Goal: Consume media (video, audio)

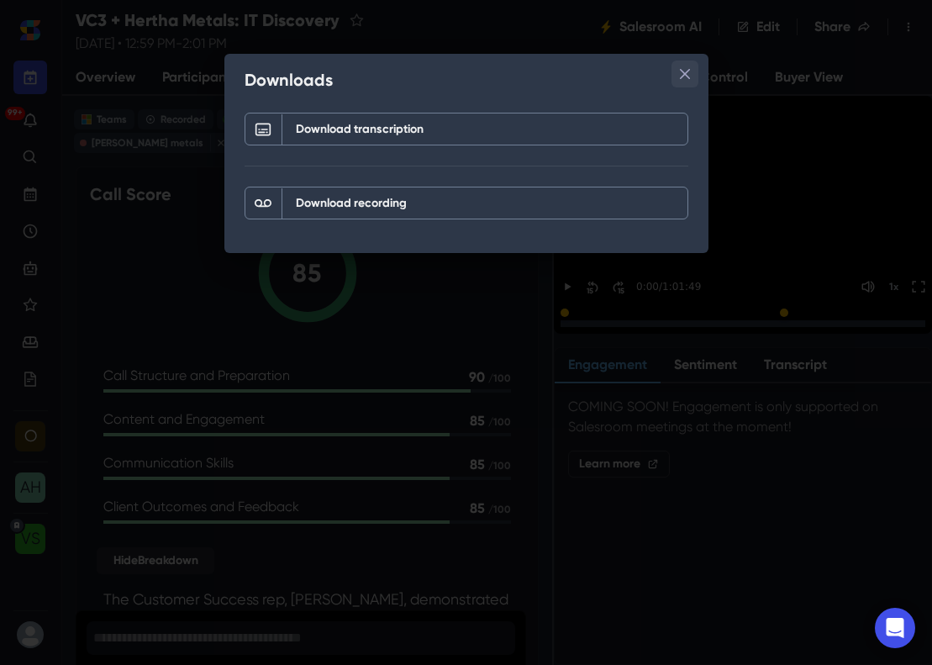
click at [688, 77] on icon "Close" at bounding box center [684, 74] width 10 height 10
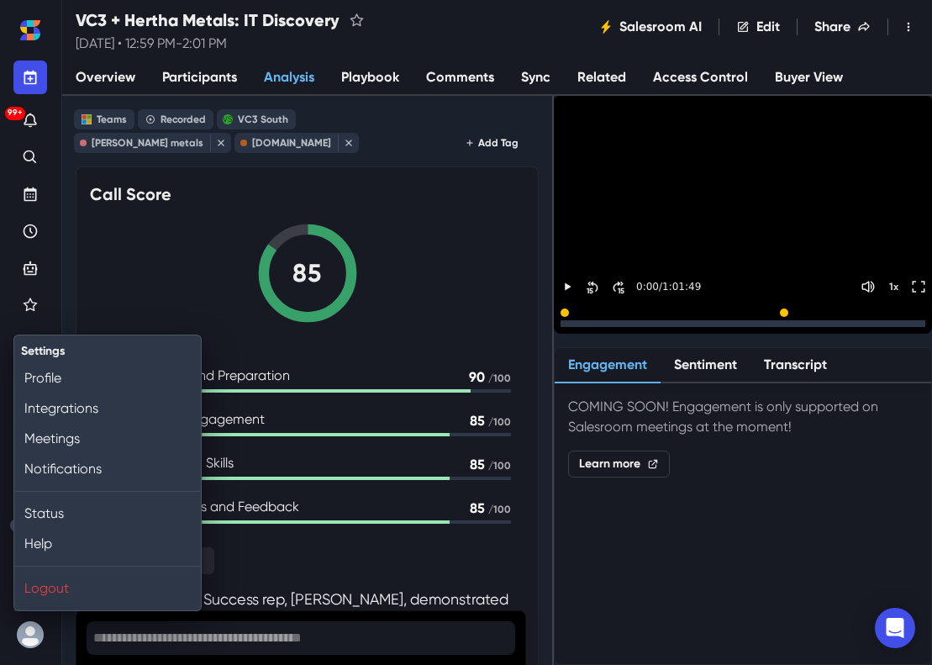
click at [30, 636] on button "User menu" at bounding box center [30, 635] width 34 height 34
click at [26, 633] on button "User menu" at bounding box center [30, 635] width 34 height 34
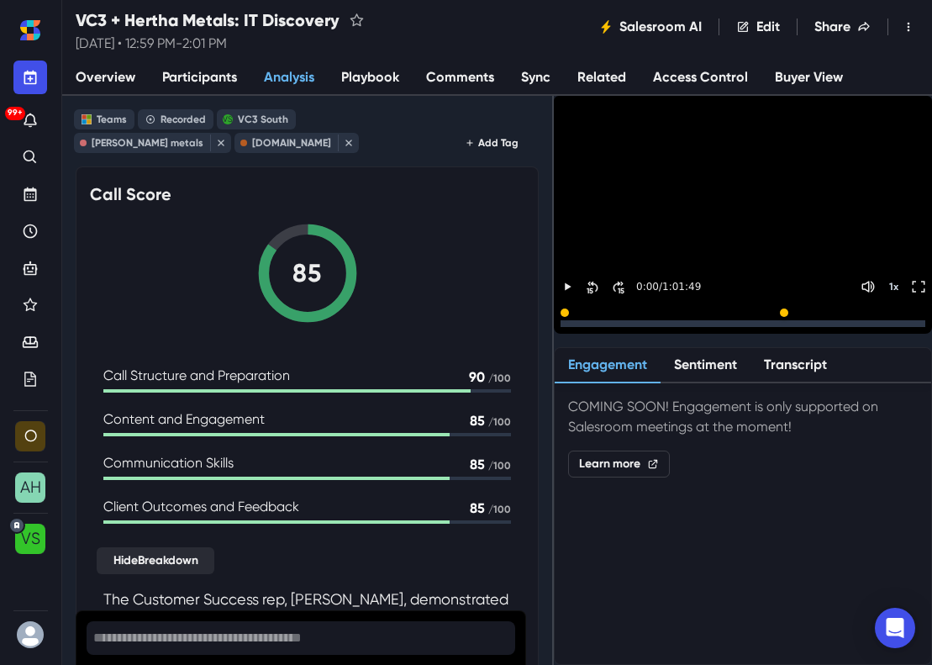
click at [26, 633] on button "User menu" at bounding box center [30, 635] width 34 height 34
click at [28, 626] on button "User menu" at bounding box center [30, 635] width 34 height 34
click at [29, 640] on button "User menu" at bounding box center [30, 635] width 34 height 34
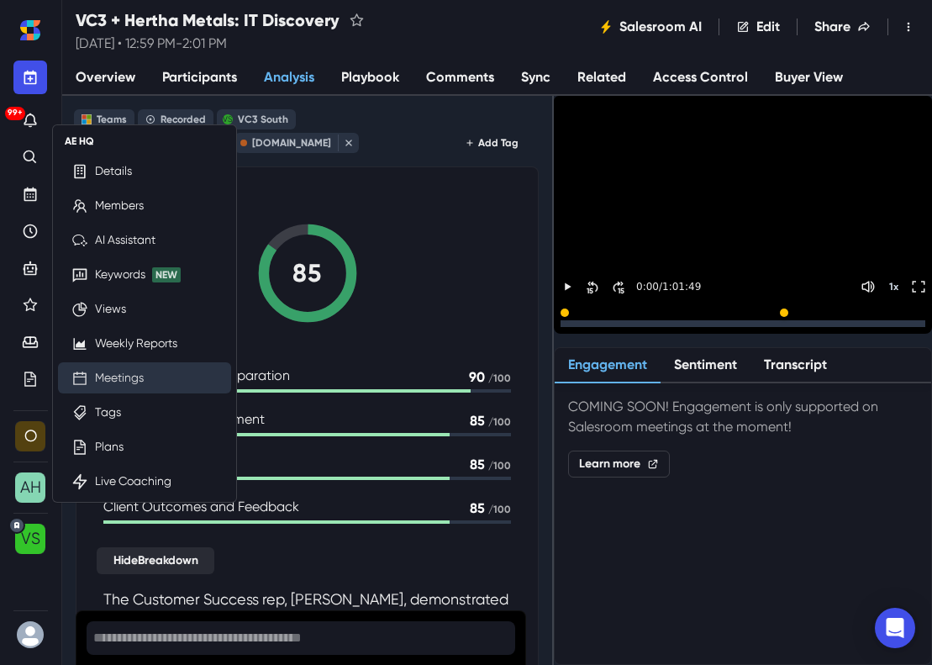
click at [131, 369] on link "Meetings" at bounding box center [119, 378] width 49 height 18
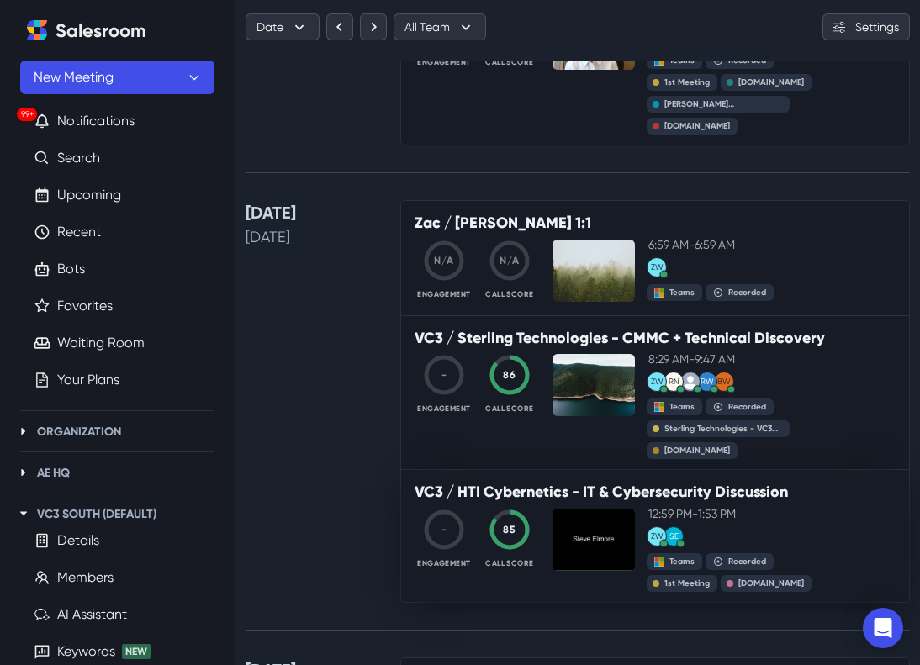
scroll to position [663, 0]
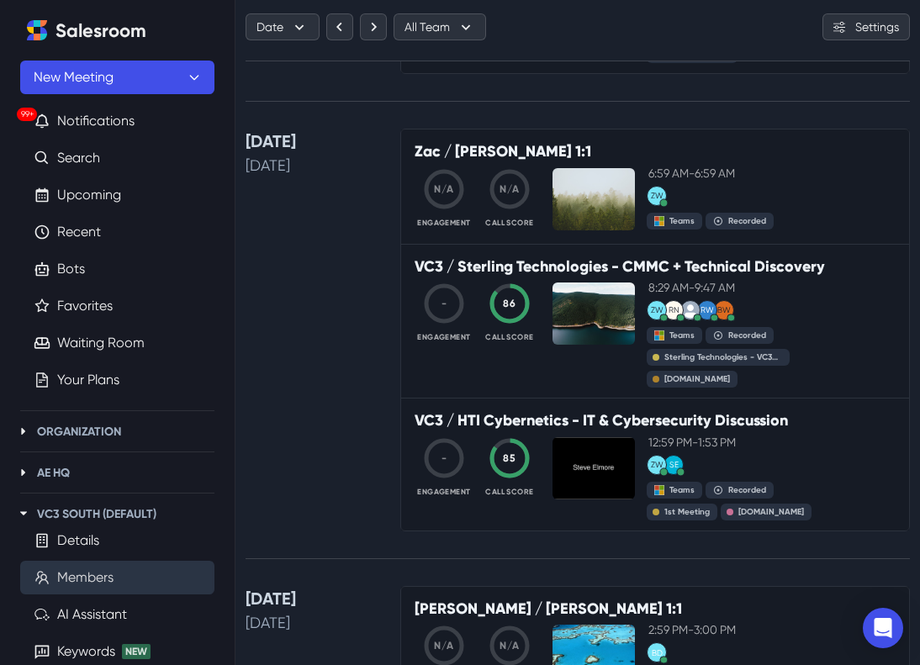
click at [86, 576] on link "Members" at bounding box center [85, 577] width 56 height 20
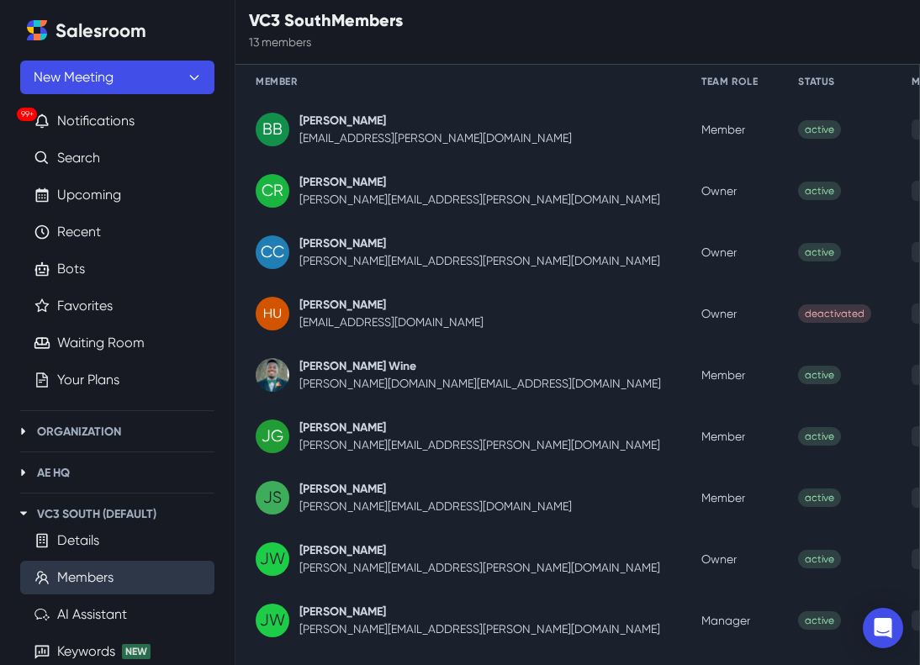
click at [329, 367] on link "[PERSON_NAME] Wine" at bounding box center [357, 366] width 117 height 14
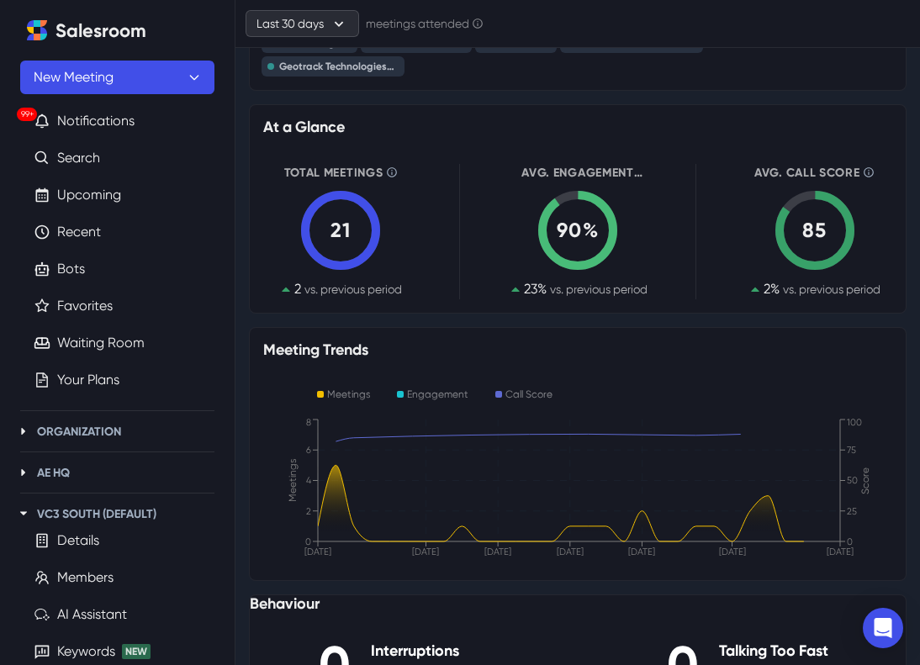
scroll to position [337, 0]
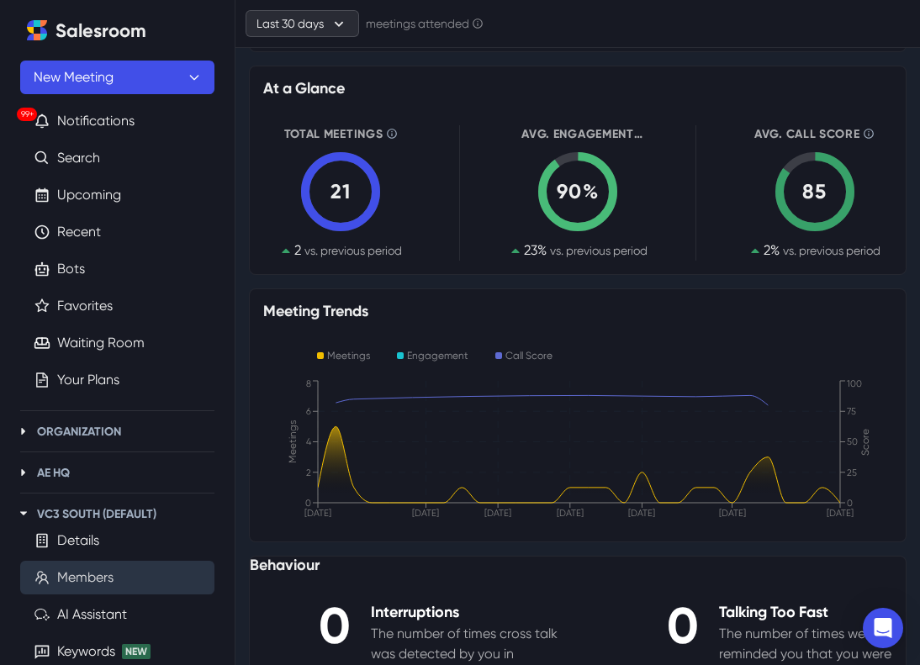
click at [97, 575] on link "Members" at bounding box center [85, 577] width 56 height 20
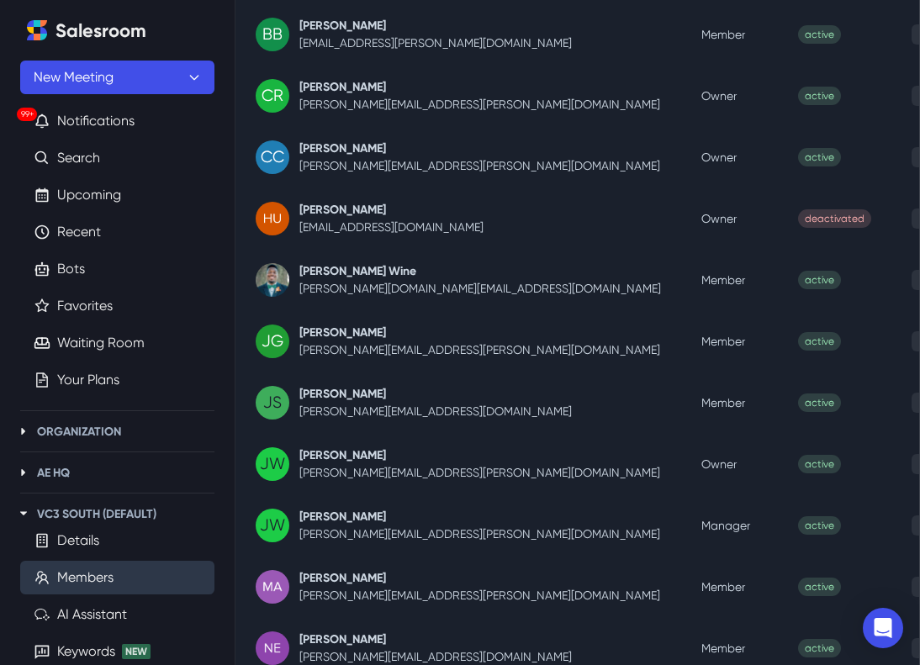
scroll to position [256, 0]
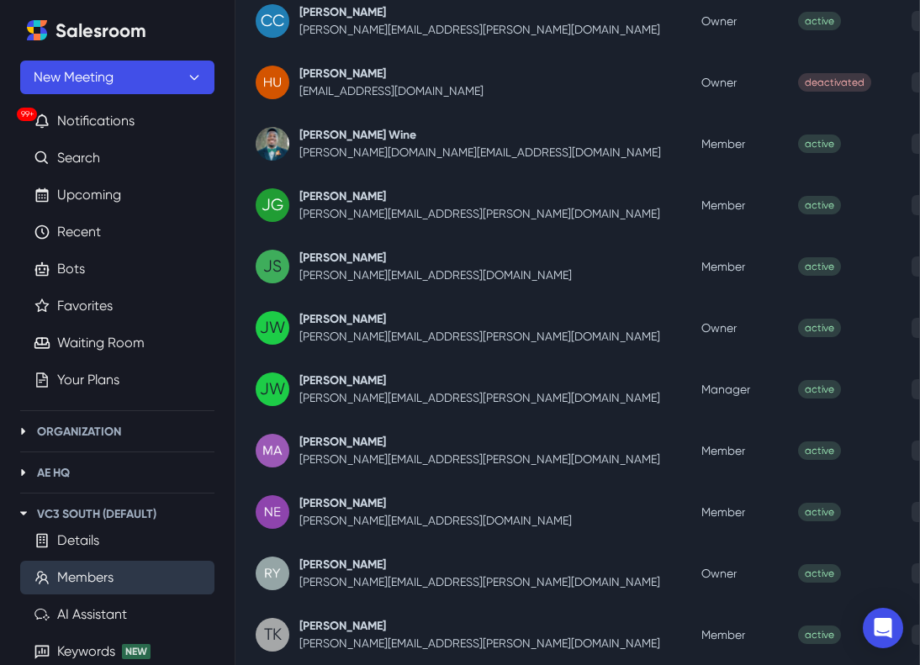
click at [344, 251] on link "[PERSON_NAME]" at bounding box center [342, 258] width 87 height 14
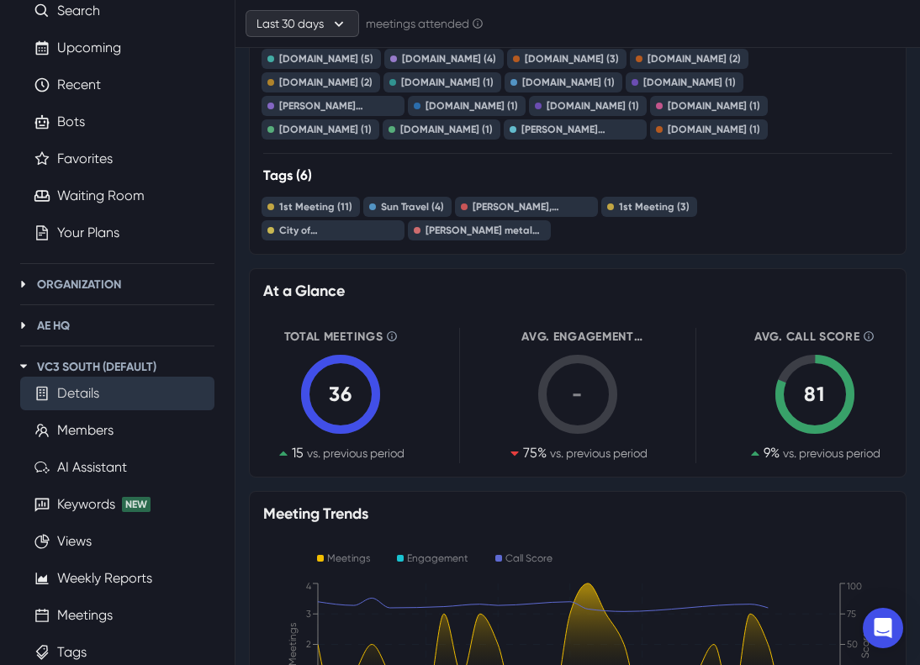
scroll to position [239, 0]
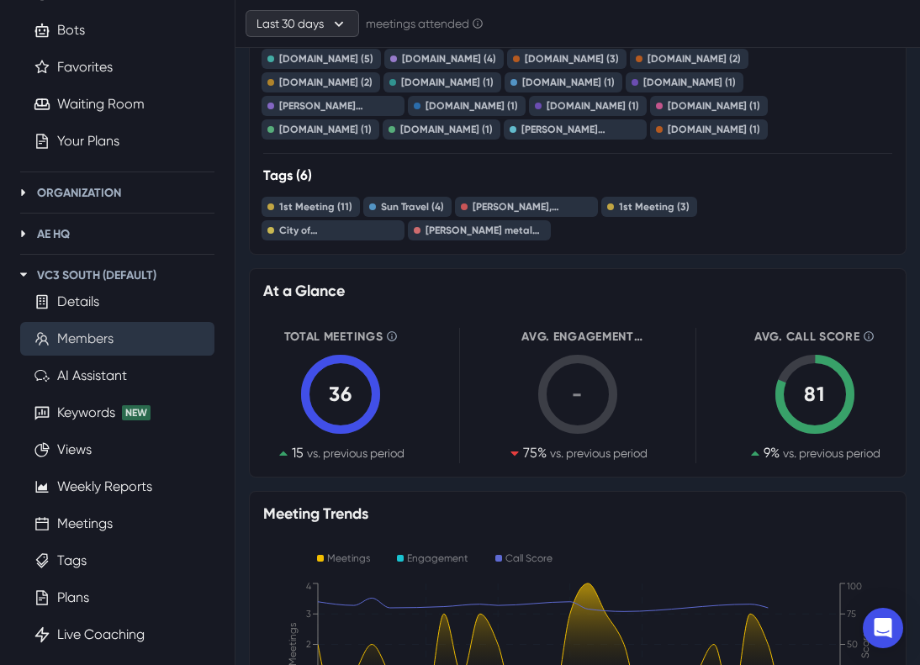
click at [92, 346] on link "Members" at bounding box center [85, 339] width 56 height 20
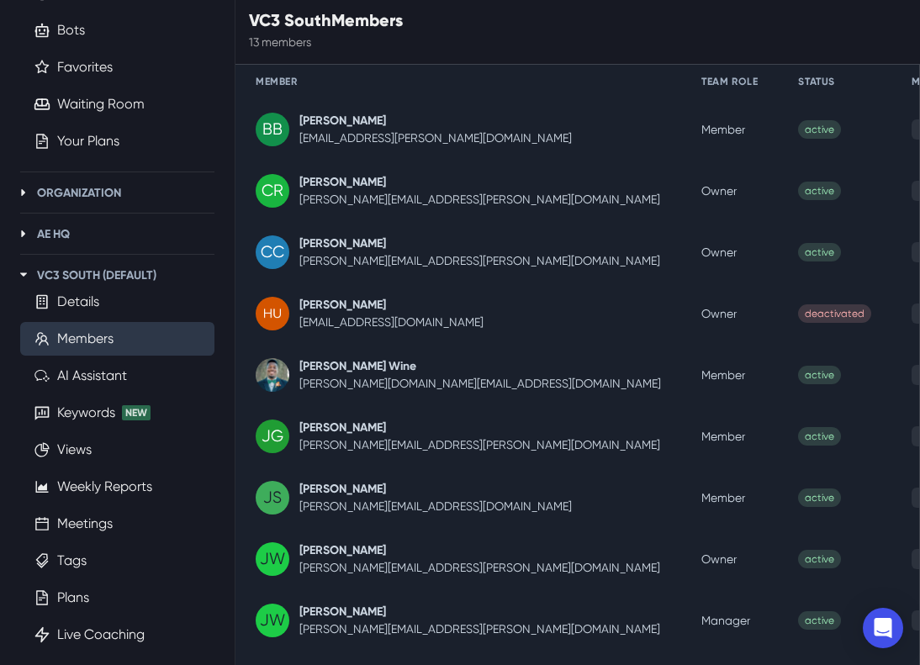
click at [343, 373] on link "[PERSON_NAME] Wine" at bounding box center [357, 366] width 117 height 14
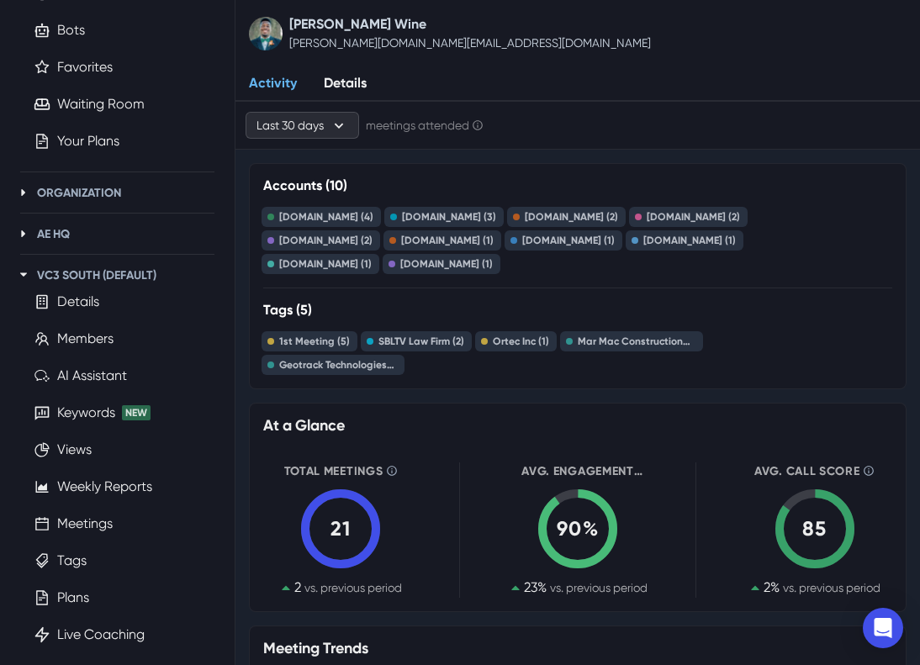
drag, startPoint x: 812, startPoint y: 502, endPoint x: 850, endPoint y: 471, distance: 49.0
click at [812, 514] on div "85" at bounding box center [815, 529] width 84 height 30
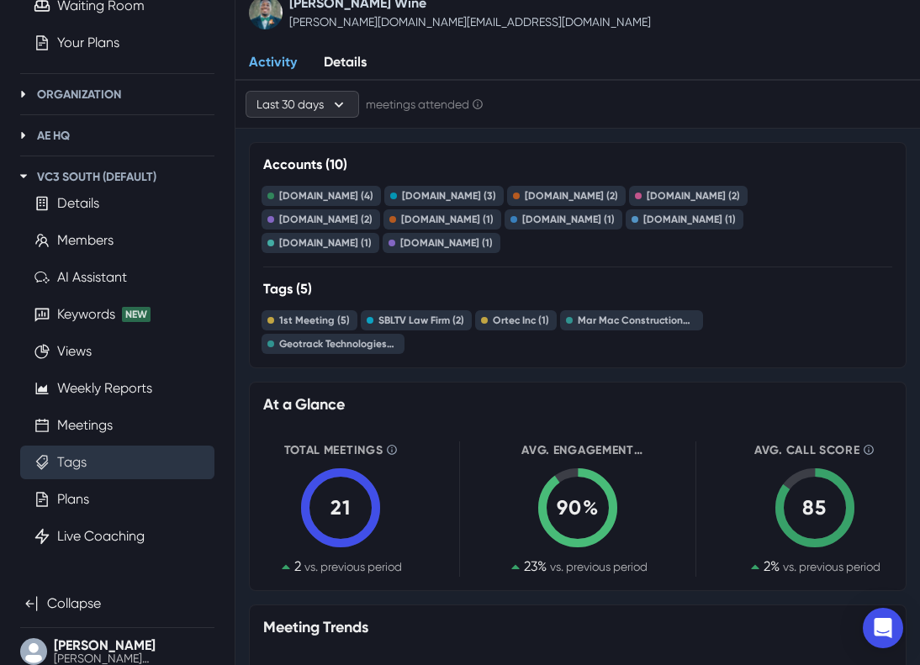
scroll to position [340, 0]
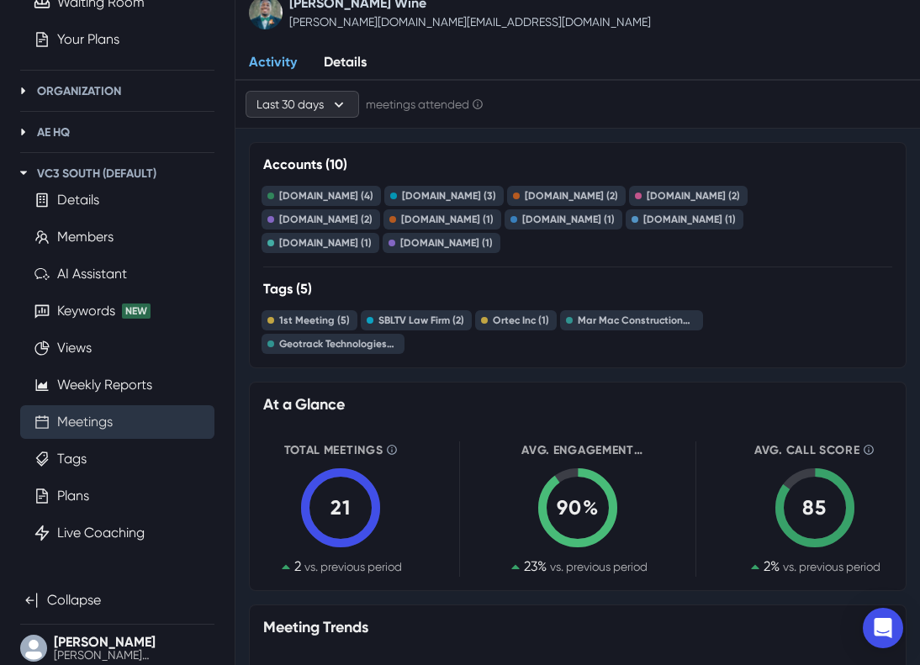
click at [77, 425] on link "Meetings" at bounding box center [84, 422] width 55 height 20
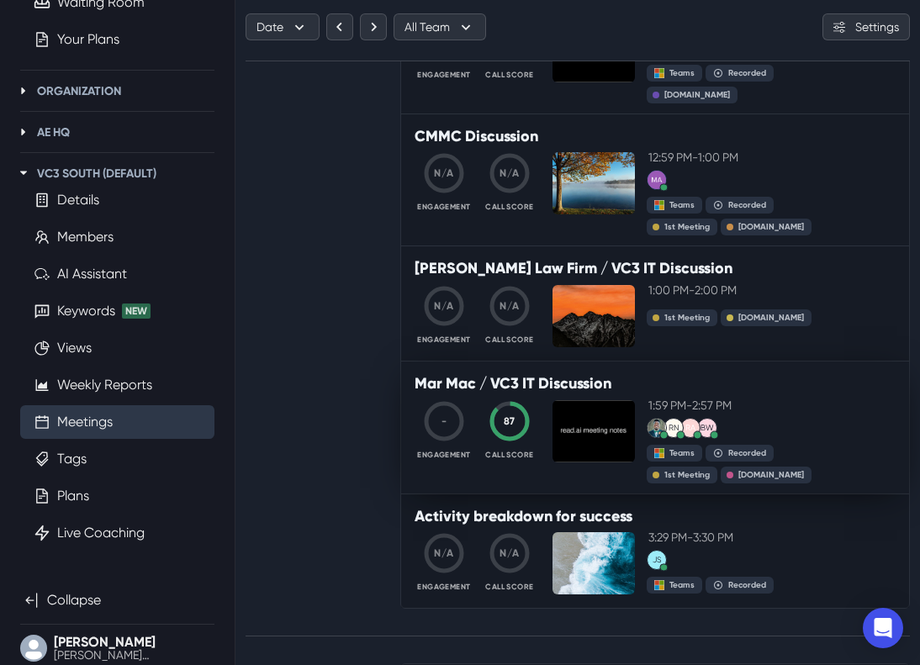
scroll to position [412, 0]
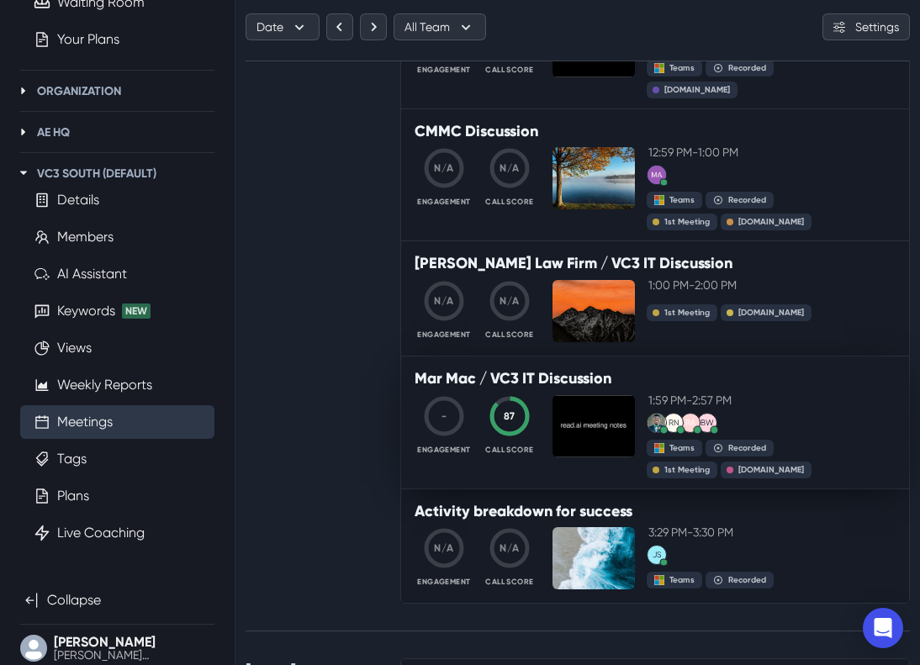
click at [549, 381] on p "Mar Mac / VC3 IT Discussion" at bounding box center [654, 379] width 481 height 18
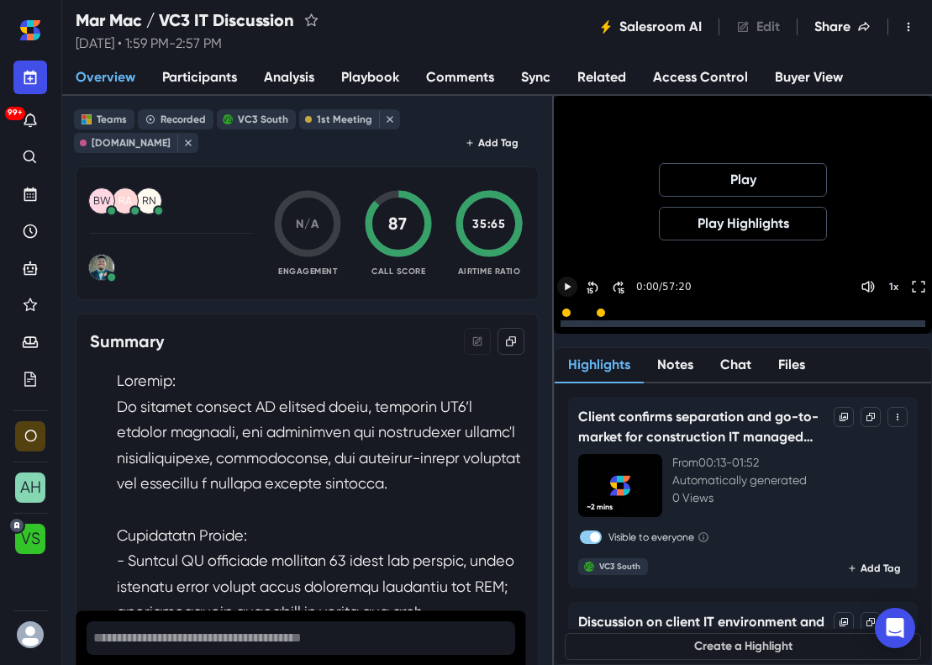
click at [576, 285] on icon "Play" at bounding box center [568, 286] width 15 height 15
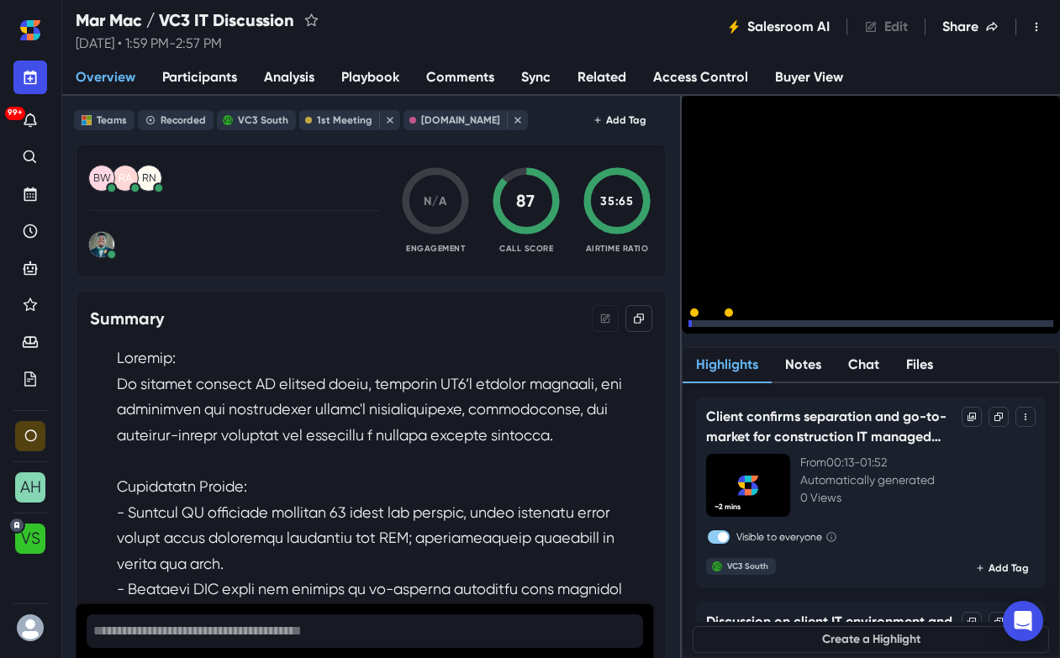
click at [703, 316] on icon "Pause" at bounding box center [695, 323] width 15 height 15
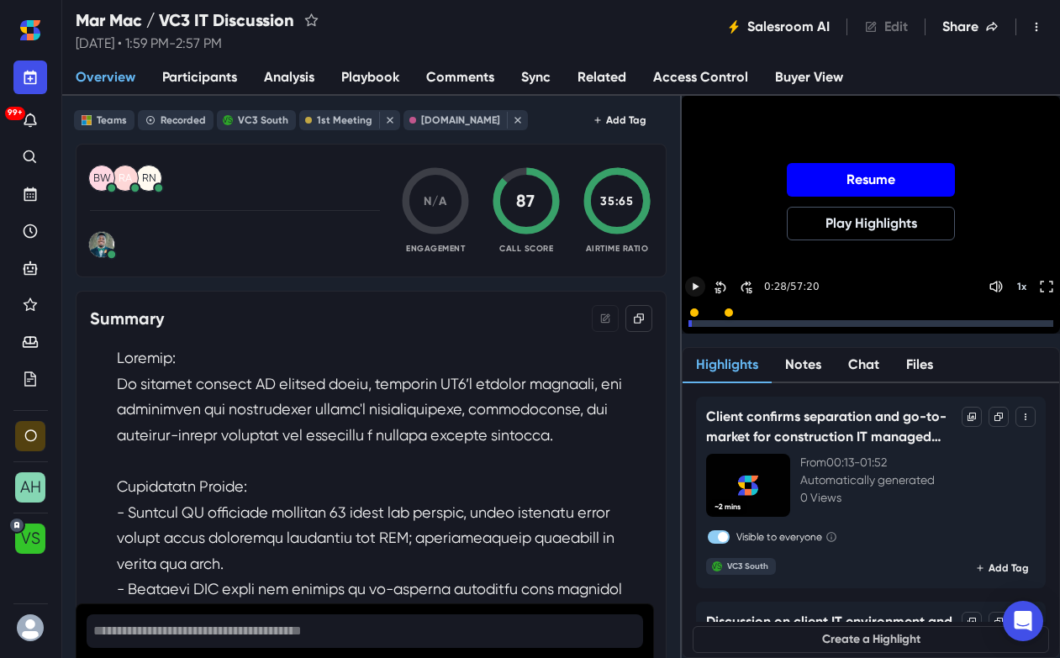
click at [859, 184] on button "Resume" at bounding box center [871, 180] width 168 height 34
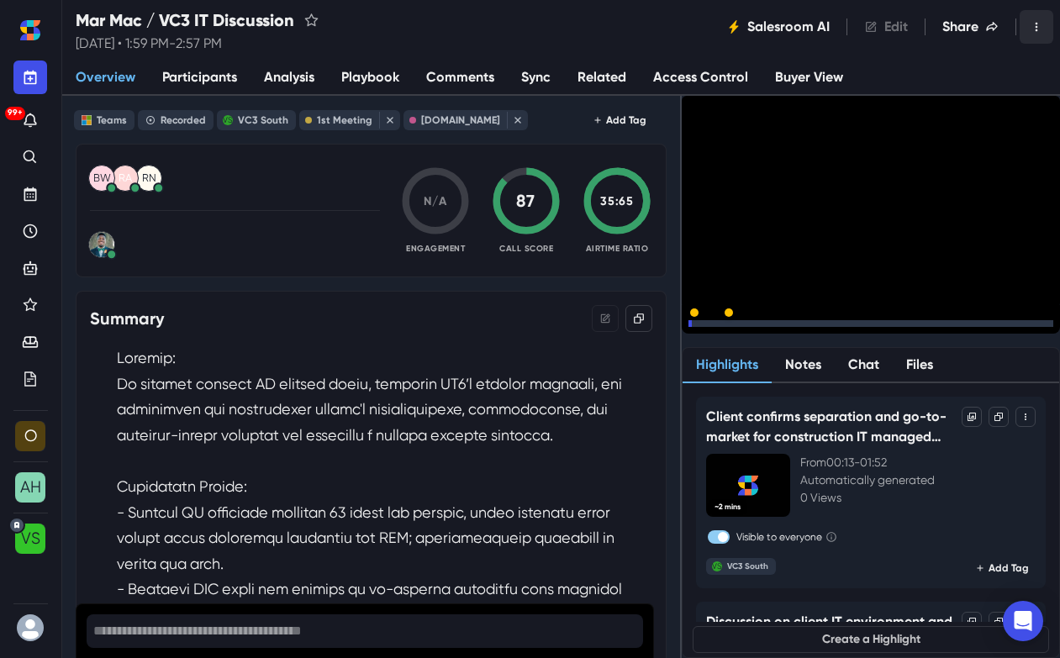
click at [932, 24] on button "Toggle Menu" at bounding box center [1037, 27] width 34 height 34
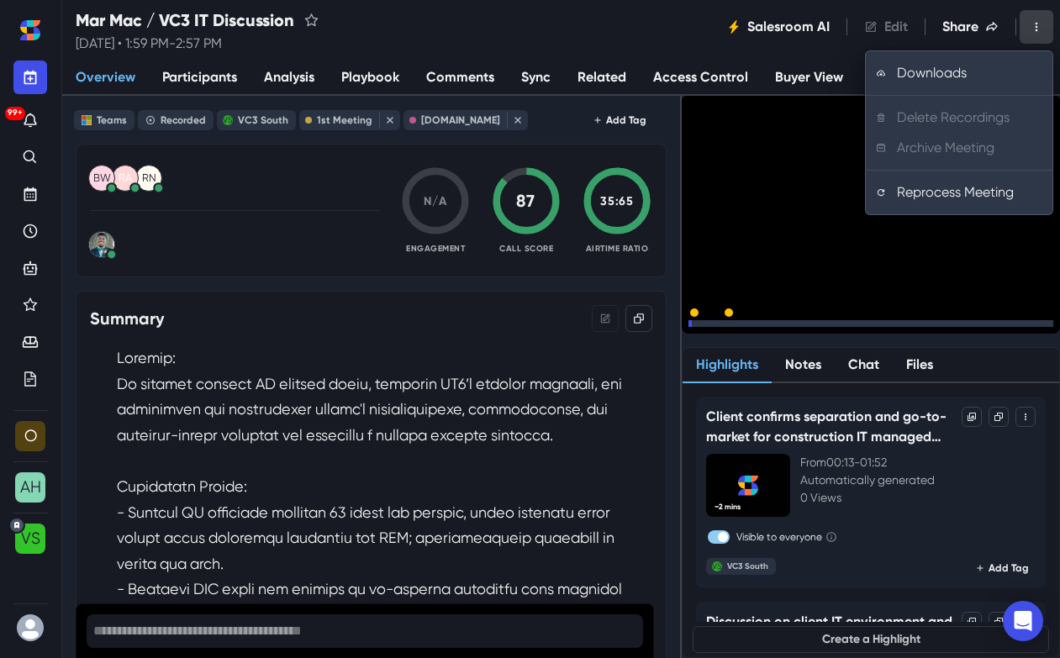
click at [612, 45] on div "Mar Mac / VC3 IT Discussion [DATE] • 1:59 PM - 2:57 PM Salesroom AI Edit Share …" at bounding box center [561, 27] width 998 height 54
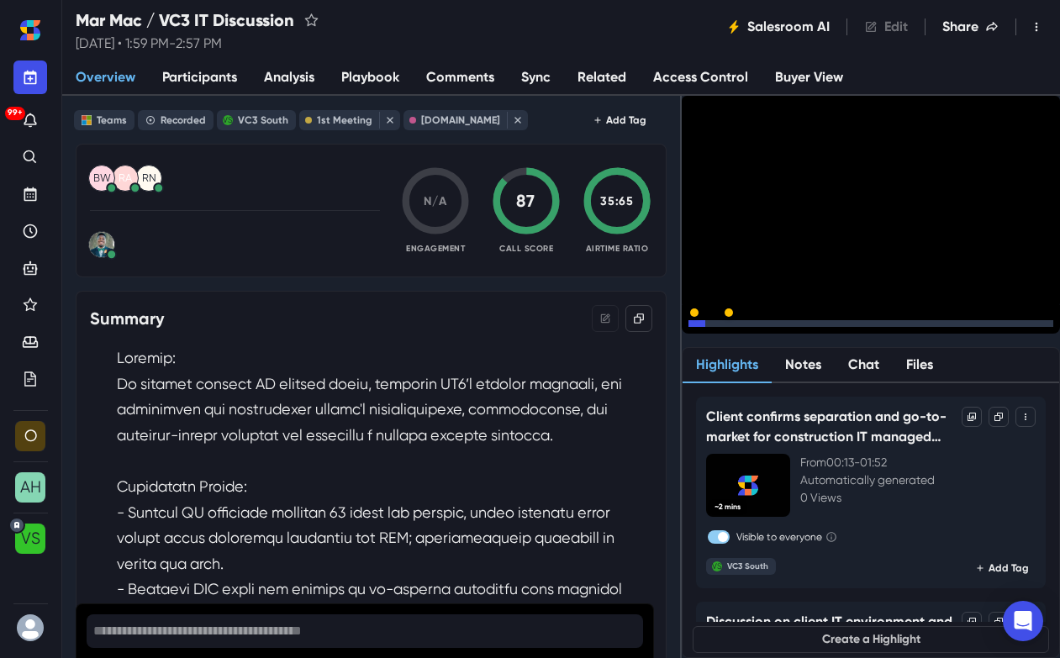
click at [731, 314] on button "15" at bounding box center [720, 324] width 20 height 20
click at [727, 318] on icon "Skip Back 30 Seconds" at bounding box center [721, 324] width 13 height 13
click at [726, 314] on button "15" at bounding box center [720, 324] width 20 height 20
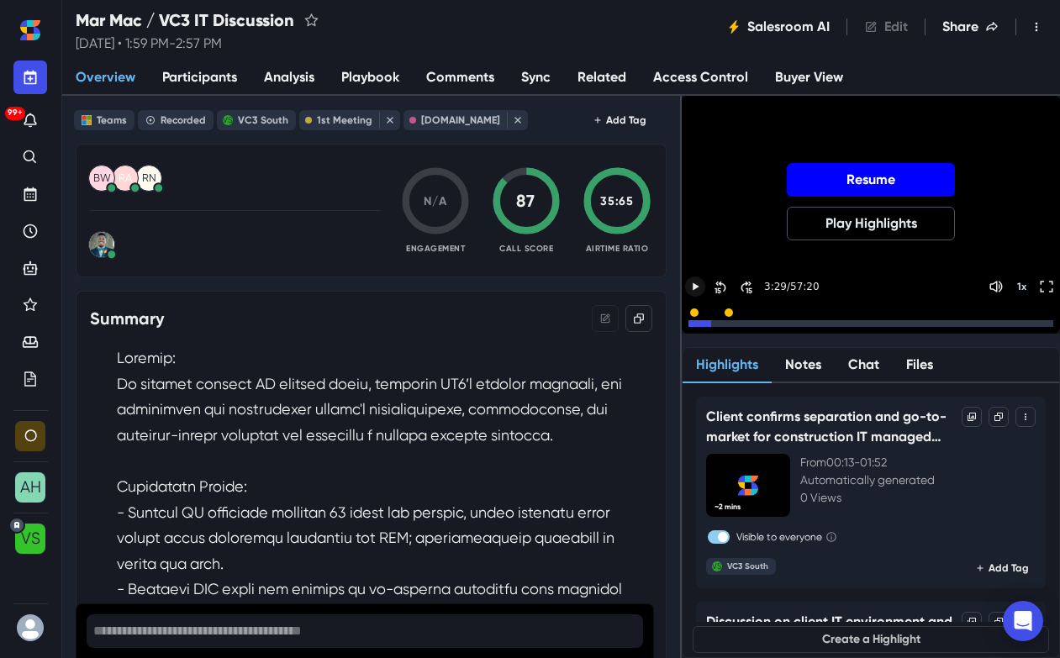
click at [892, 171] on button "Resume" at bounding box center [871, 180] width 168 height 34
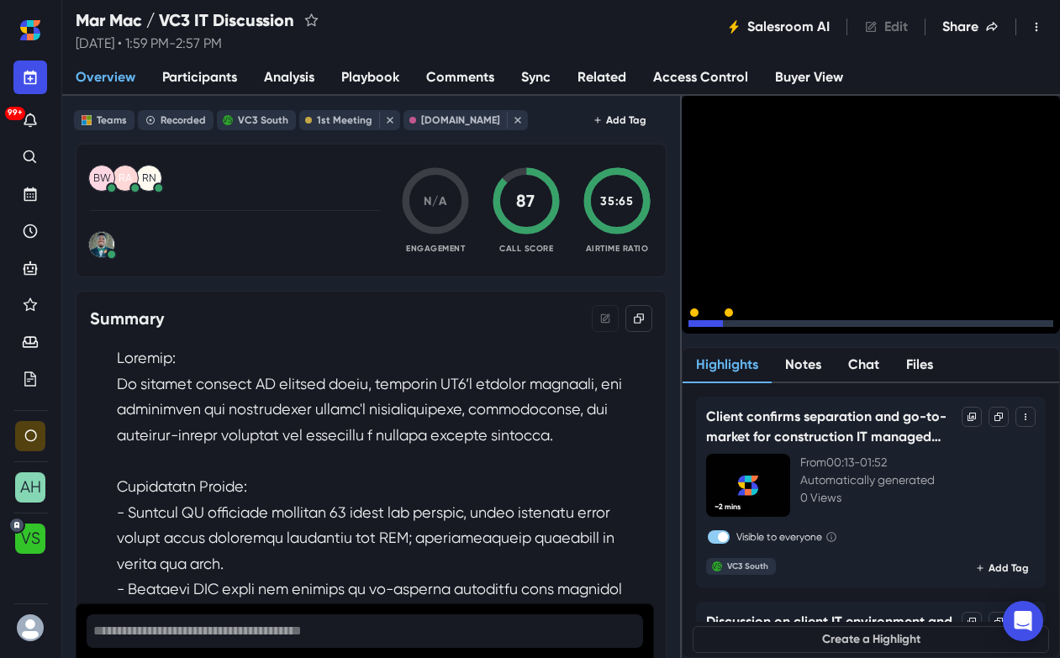
click at [787, 320] on div at bounding box center [871, 323] width 365 height 7
click at [698, 320] on icon "Pause" at bounding box center [695, 323] width 5 height 7
